Goal: Check status: Check status

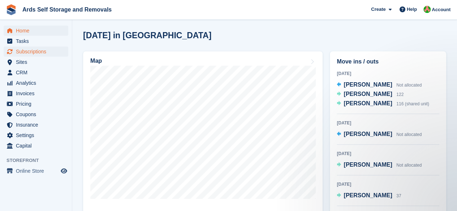
scroll to position [4, 0]
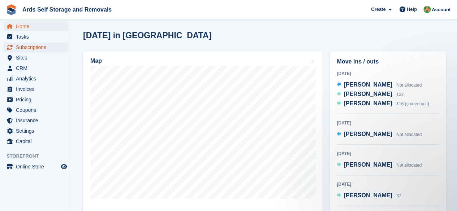
click at [41, 46] on span "Subscriptions" at bounding box center [37, 47] width 43 height 10
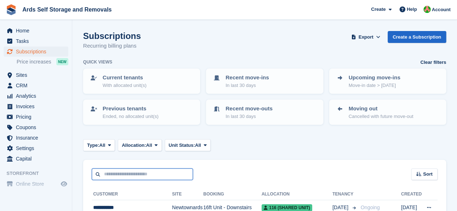
click at [134, 172] on input "text" at bounding box center [142, 175] width 101 height 12
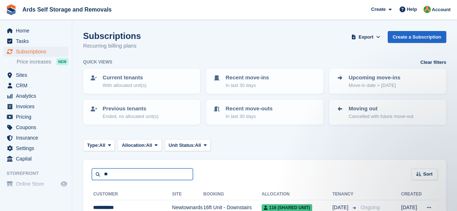
type input "*"
type input "***"
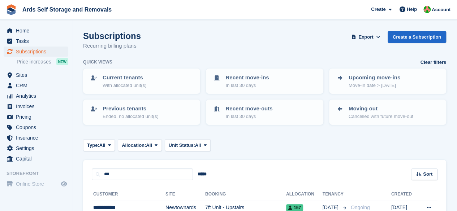
scroll to position [103, 0]
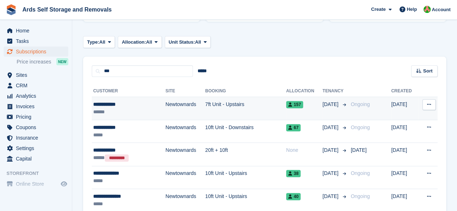
click at [205, 98] on td "7ft Unit - Upstairs" at bounding box center [245, 108] width 81 height 23
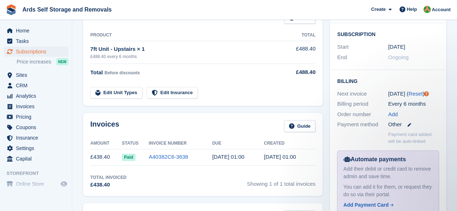
scroll to position [121, 0]
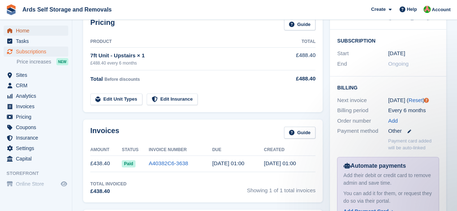
click at [53, 29] on span "Home" at bounding box center [37, 31] width 43 height 10
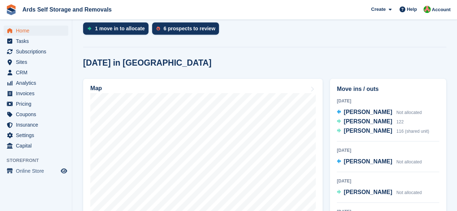
scroll to position [167, 0]
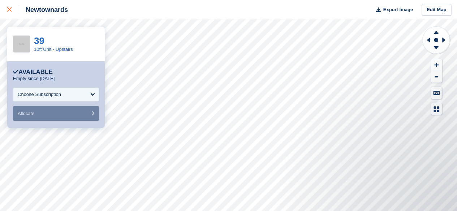
click at [12, 12] on div at bounding box center [13, 9] width 12 height 9
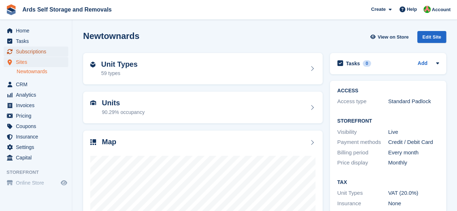
click at [40, 50] on span "Subscriptions" at bounding box center [37, 52] width 43 height 10
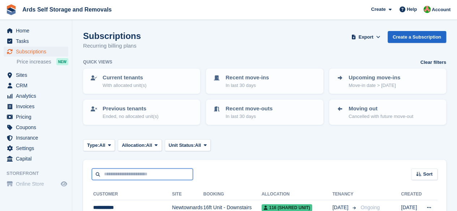
click at [151, 176] on input "text" at bounding box center [142, 175] width 101 height 12
type input "******"
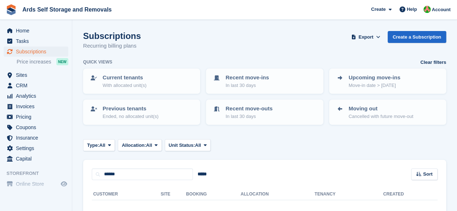
scroll to position [52, 0]
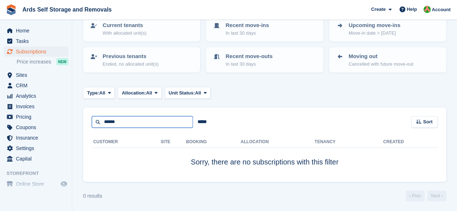
click at [166, 124] on input "******" at bounding box center [142, 122] width 101 height 12
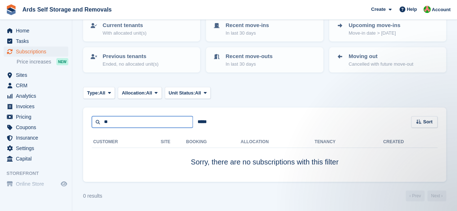
scroll to position [0, 0]
type input "*"
type input "***"
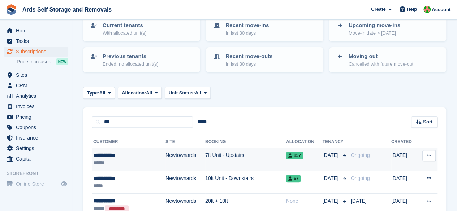
click at [205, 162] on td "7ft Unit - Upstairs" at bounding box center [245, 159] width 81 height 23
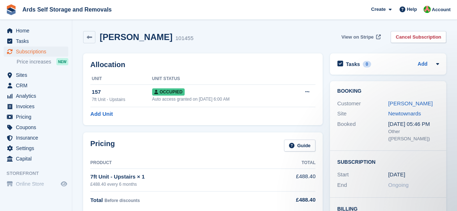
click at [365, 36] on span "View on Stripe" at bounding box center [357, 37] width 32 height 7
